Goal: Task Accomplishment & Management: Use online tool/utility

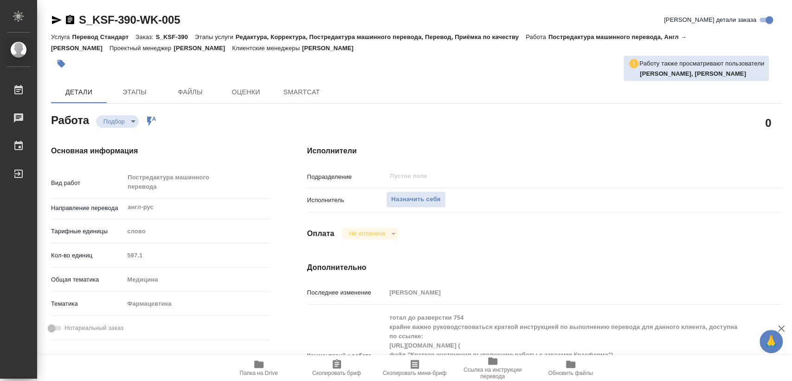
type textarea "x"
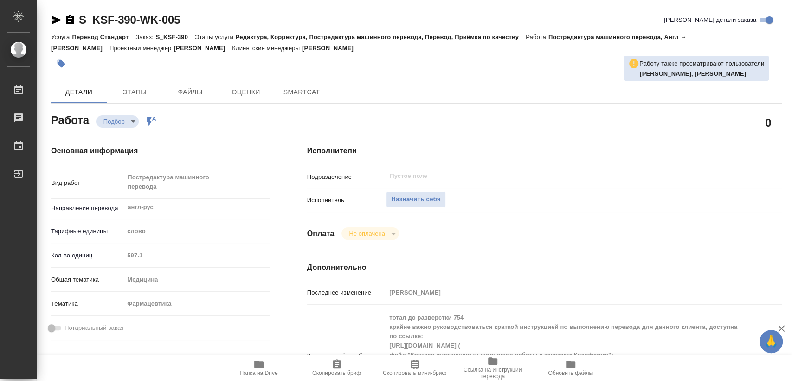
type textarea "x"
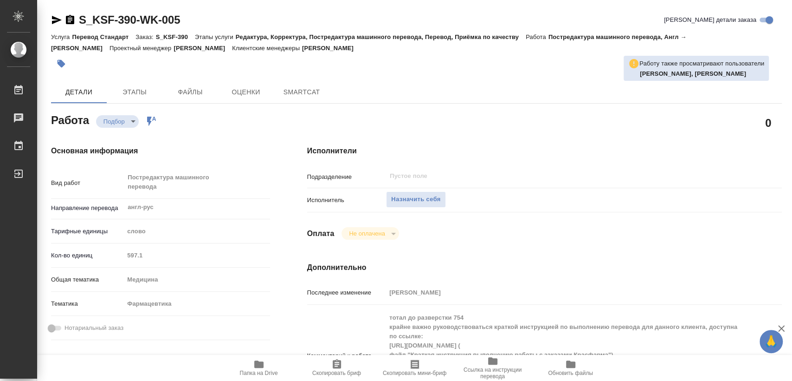
type textarea "x"
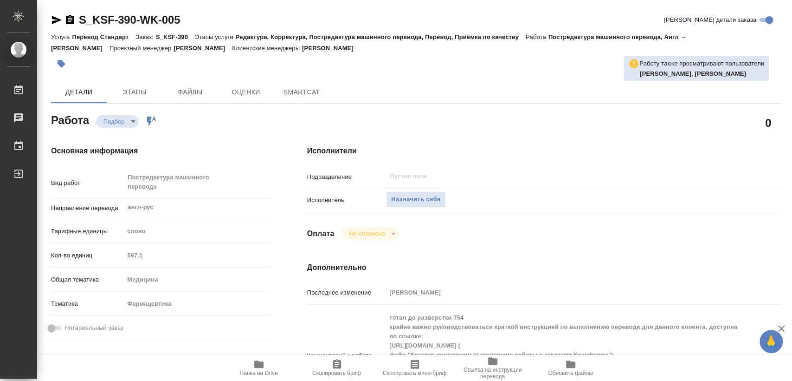
type textarea "x"
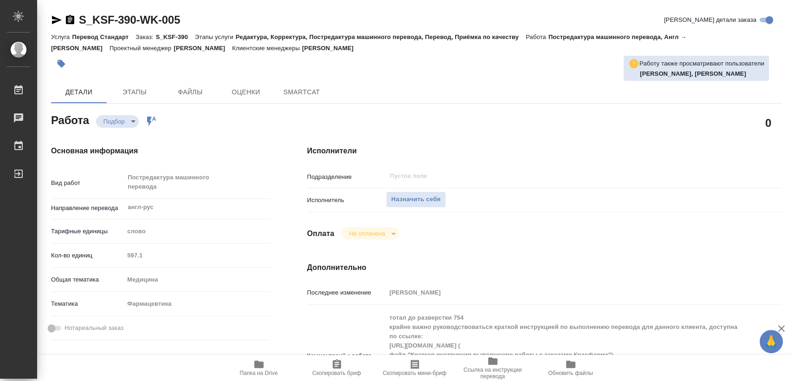
type textarea "x"
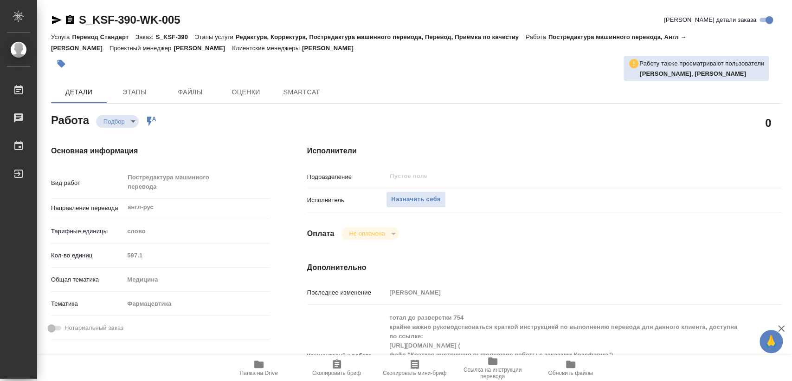
type textarea "x"
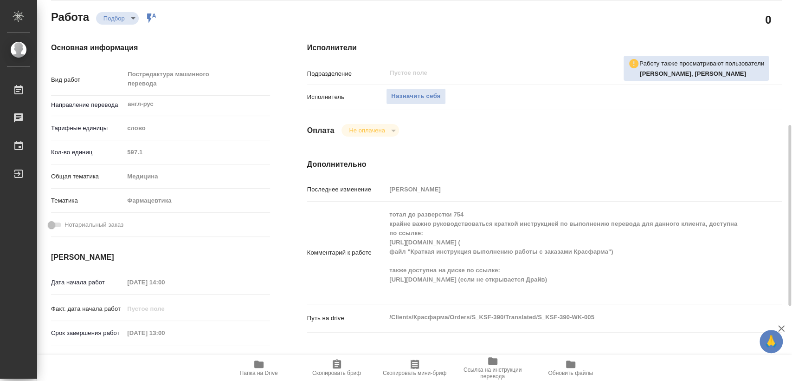
scroll to position [155, 0]
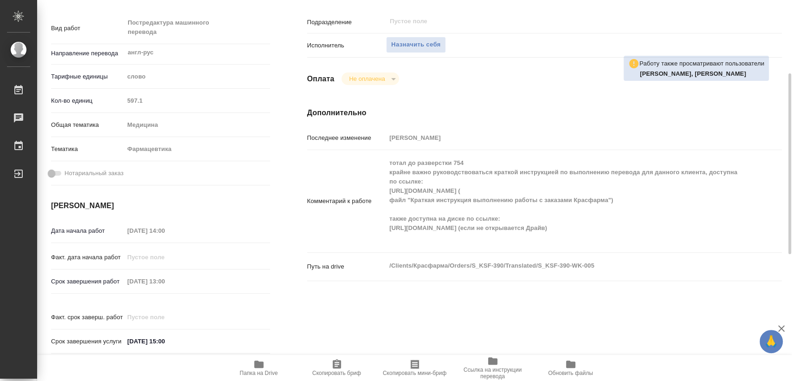
type textarea "x"
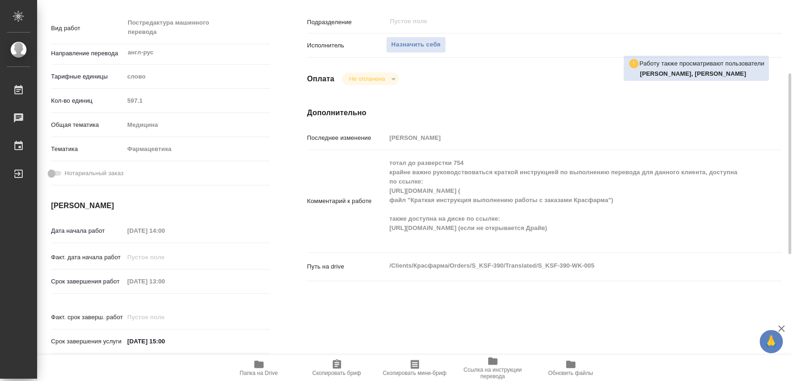
type textarea "x"
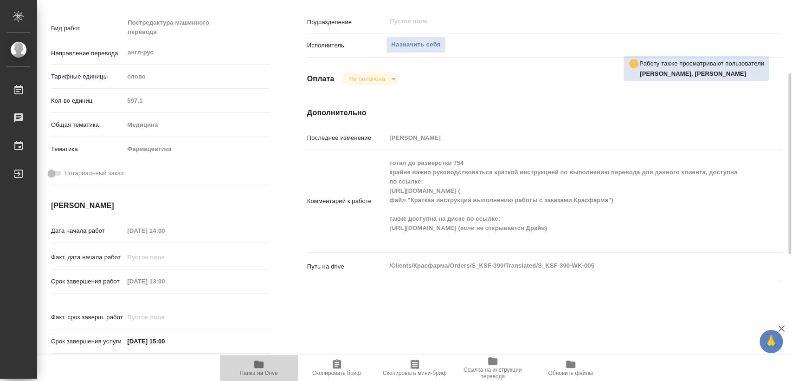
click at [268, 370] on span "Папка на Drive" at bounding box center [259, 372] width 38 height 6
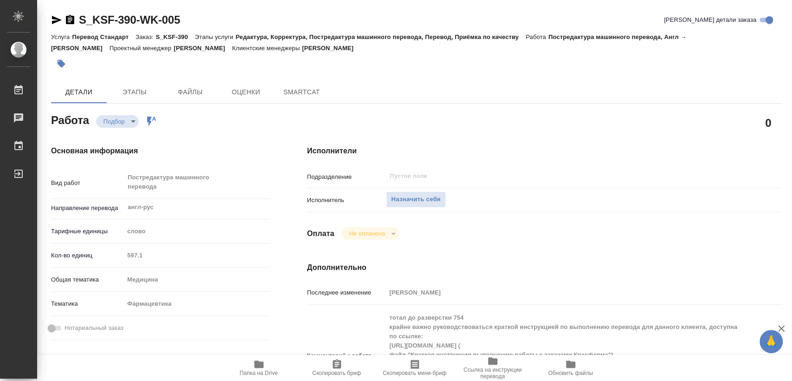
type textarea "x"
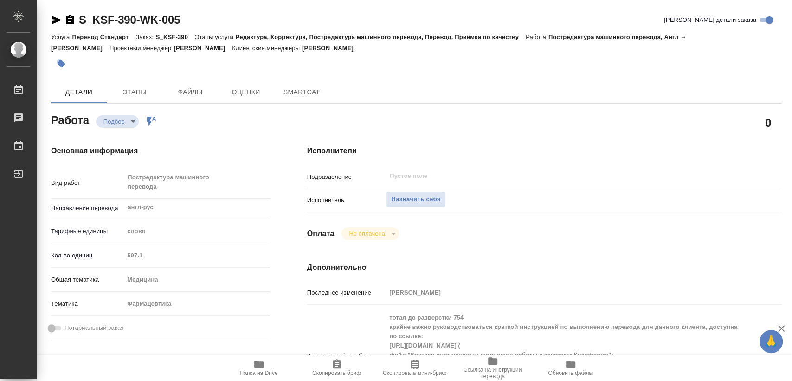
type textarea "x"
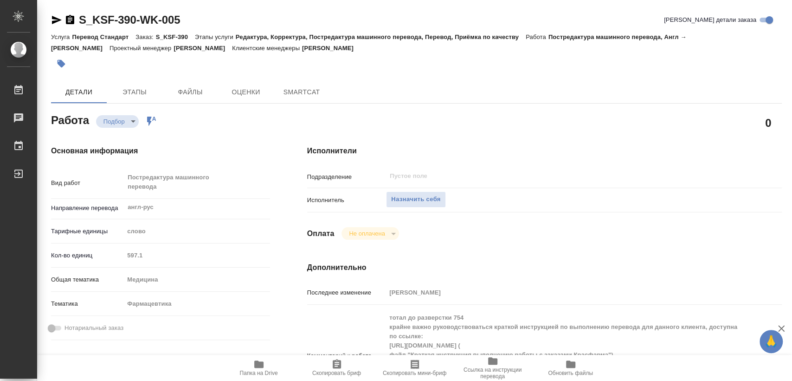
type textarea "x"
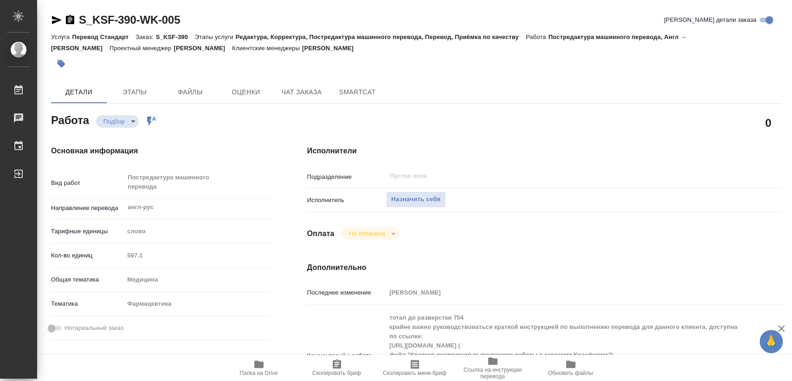
click at [123, 121] on body "🙏 .cls-1 fill:#fff; AWATERA Matveeva Elena Работы Чаты График Выйти S_KSF-390-W…" at bounding box center [396, 190] width 792 height 381
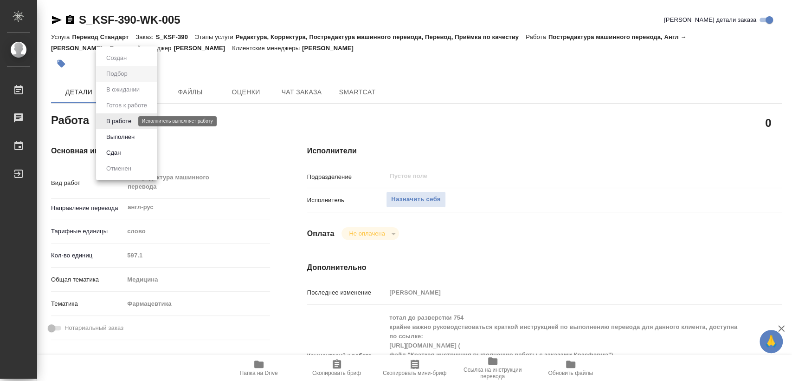
type textarea "x"
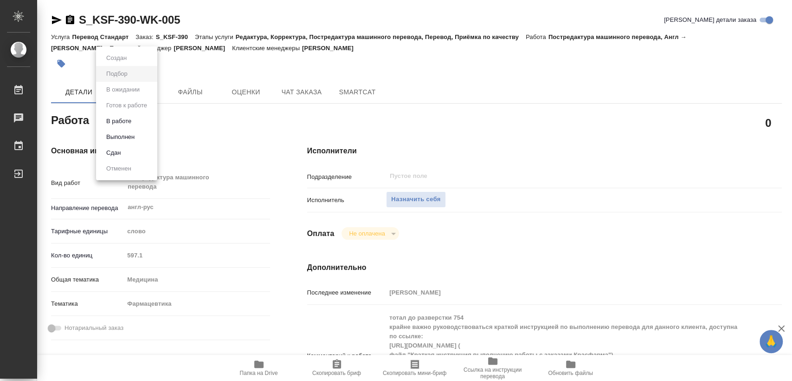
click at [434, 197] on div at bounding box center [396, 190] width 792 height 381
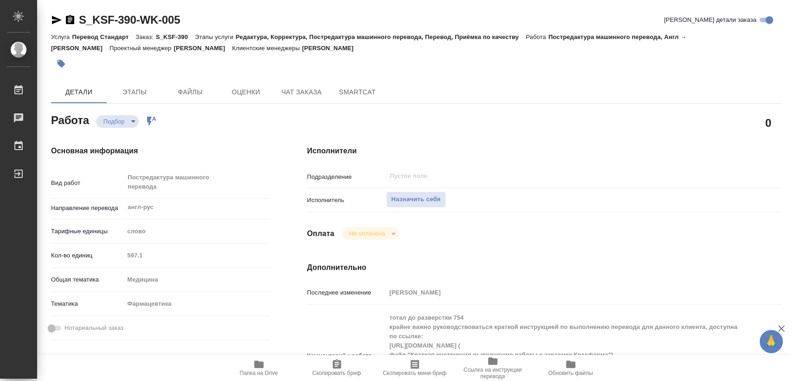
type textarea "x"
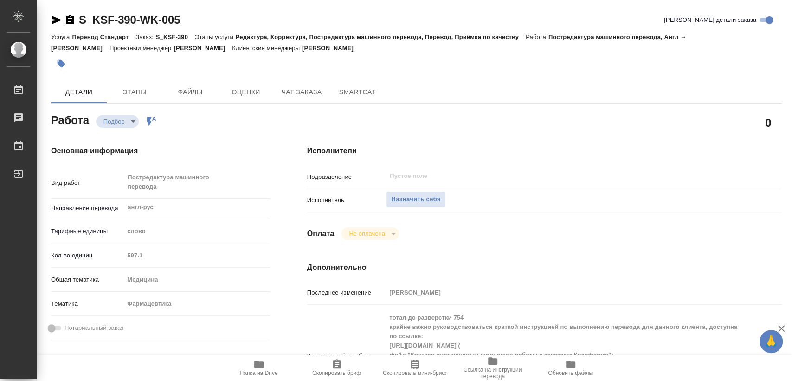
click at [421, 201] on span "Назначить себя" at bounding box center [415, 199] width 49 height 11
